Goal: Check status: Check status

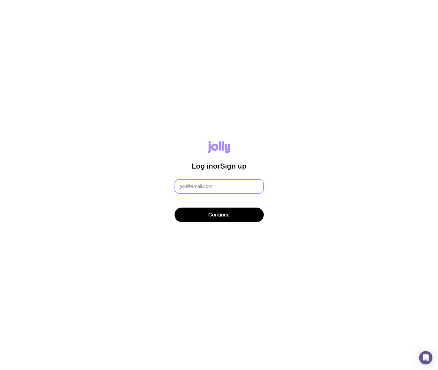
click at [211, 187] on input "text" at bounding box center [219, 186] width 89 height 15
type input "[EMAIL_ADDRESS][DOMAIN_NAME]"
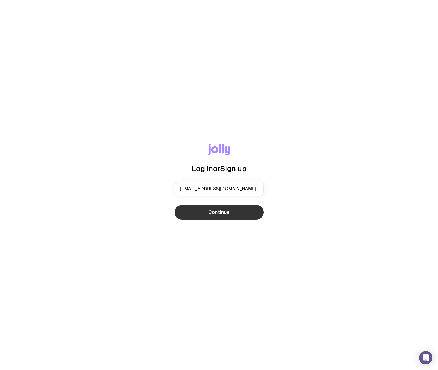
click at [214, 210] on span "Continue" at bounding box center [218, 212] width 21 height 7
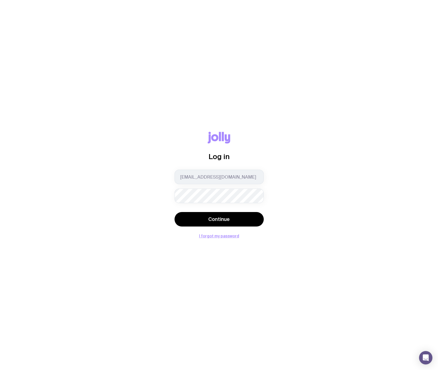
click at [175, 212] on button "Continue" at bounding box center [219, 219] width 89 height 15
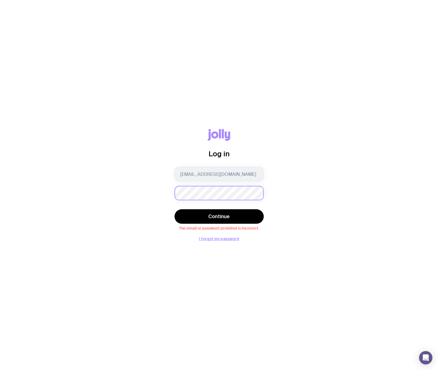
click at [175, 209] on button "Continue" at bounding box center [219, 216] width 89 height 15
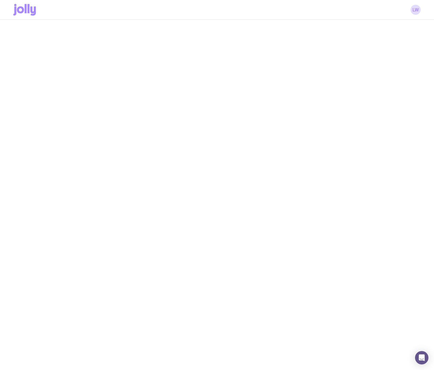
click at [419, 14] on div "LW" at bounding box center [216, 10] width 407 height 20
click at [414, 11] on link "LW" at bounding box center [416, 10] width 10 height 10
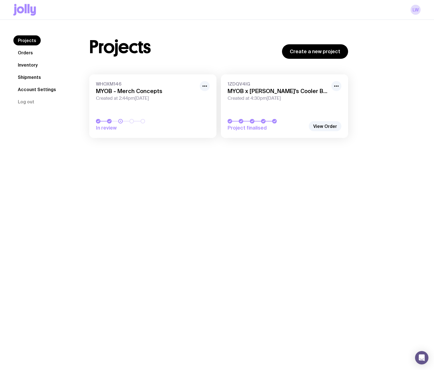
click at [289, 97] on span "Created at 4:30pm[DATE]" at bounding box center [278, 99] width 100 height 6
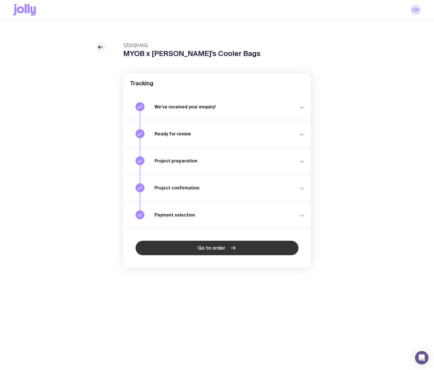
click at [228, 247] on link "Go to order" at bounding box center [217, 248] width 163 height 15
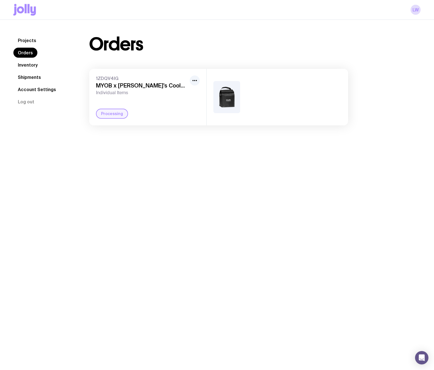
click at [126, 80] on span "1ZDQV4IG" at bounding box center [141, 79] width 91 height 6
click at [191, 79] on button "button" at bounding box center [195, 81] width 10 height 10
click at [160, 148] on div "Projects Orders Inventory Shipments Account Settings Log out Projects Orders In…" at bounding box center [217, 205] width 434 height 370
click at [33, 54] on link "Orders" at bounding box center [25, 53] width 24 height 10
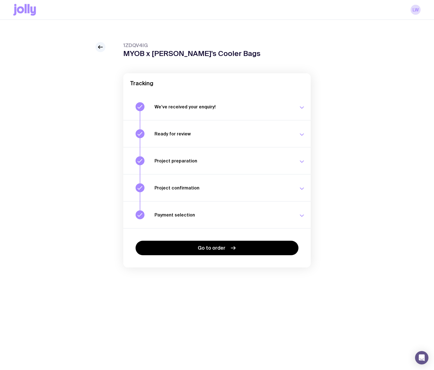
click at [192, 219] on div "Payment selection Choose your payment option to finalise your swag project. [DA…" at bounding box center [229, 215] width 151 height 9
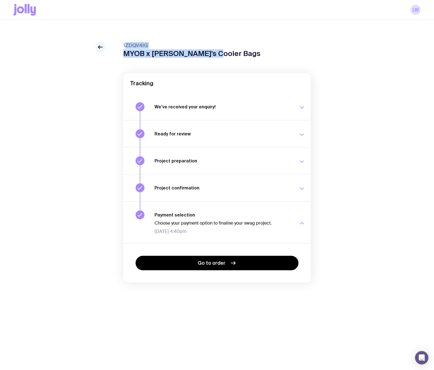
drag, startPoint x: 214, startPoint y: 55, endPoint x: 125, endPoint y: 45, distance: 89.9
click at [125, 45] on header "1ZDQV4IG MYOB x [PERSON_NAME]'s Cooler Bags" at bounding box center [216, 50] width 187 height 16
drag, startPoint x: 124, startPoint y: 45, endPoint x: 231, endPoint y: 60, distance: 108.4
click at [231, 60] on div "1ZDQV4IG MYOB x [PERSON_NAME]'s Cooler Bags Tracking We’ve received your enquir…" at bounding box center [216, 173] width 187 height 263
drag, startPoint x: 217, startPoint y: 54, endPoint x: 116, endPoint y: 45, distance: 101.1
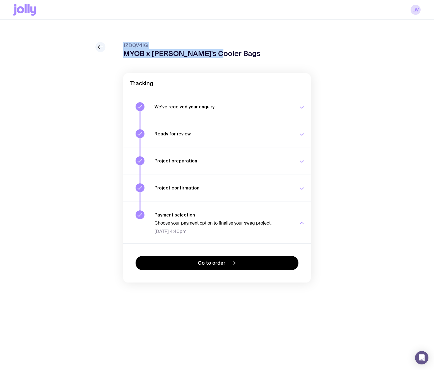
click at [116, 45] on div "1ZDQV4IG MYOB x [PERSON_NAME]'s Cooler Bags Tracking We’ve received your enquir…" at bounding box center [216, 173] width 407 height 263
copy div "1ZDQV4IG MYOB x [PERSON_NAME]'s Cooler Bags"
